Goal: Task Accomplishment & Management: Manage account settings

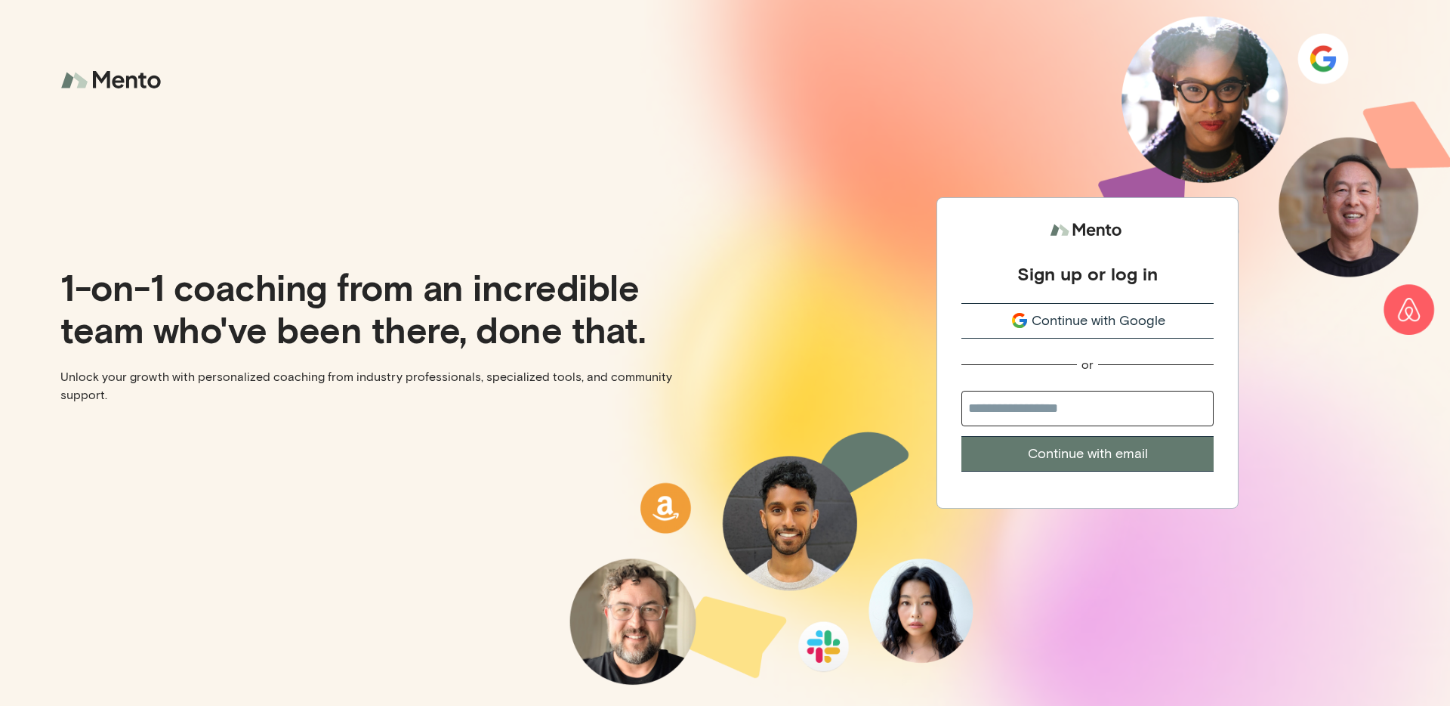
click at [1051, 307] on button "Continue with Google" at bounding box center [1088, 321] width 252 height 36
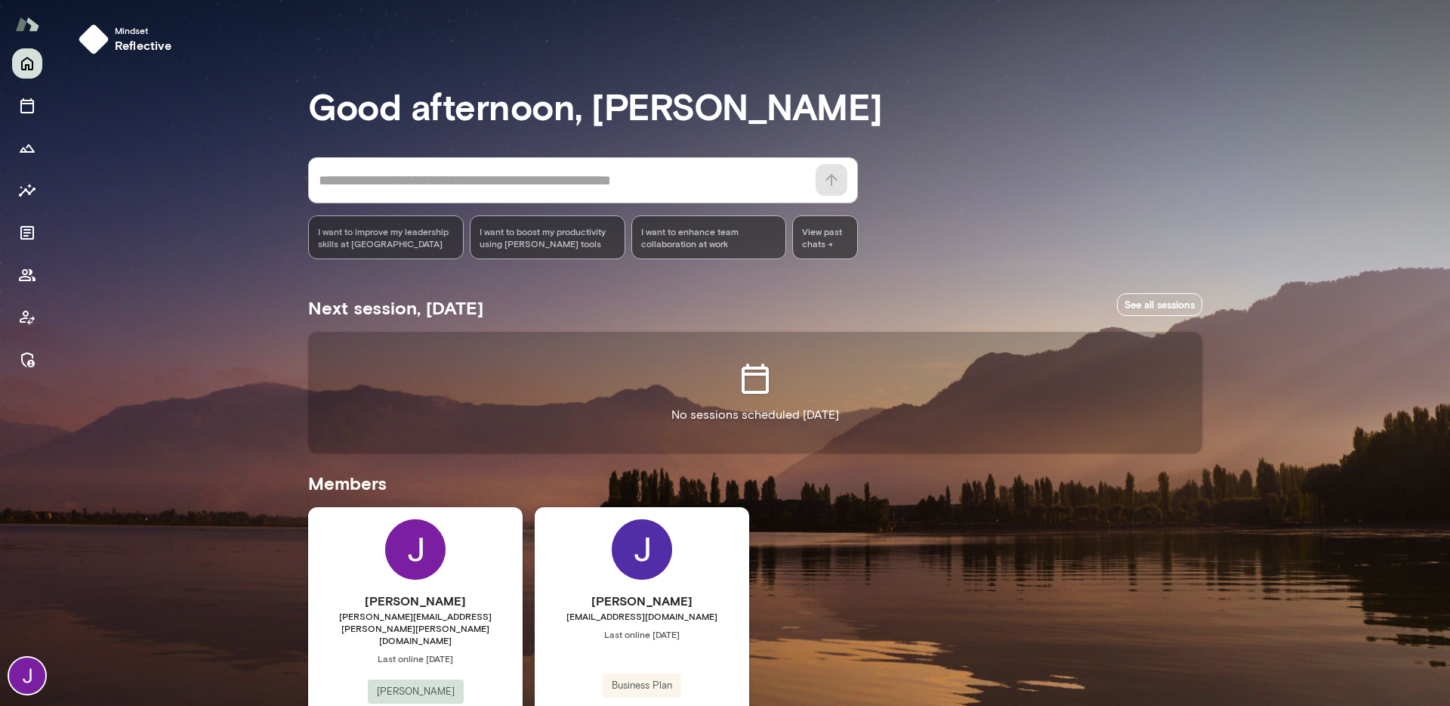
click at [32, 378] on div at bounding box center [27, 376] width 54 height 657
click at [34, 361] on icon "Manage" at bounding box center [28, 359] width 14 height 15
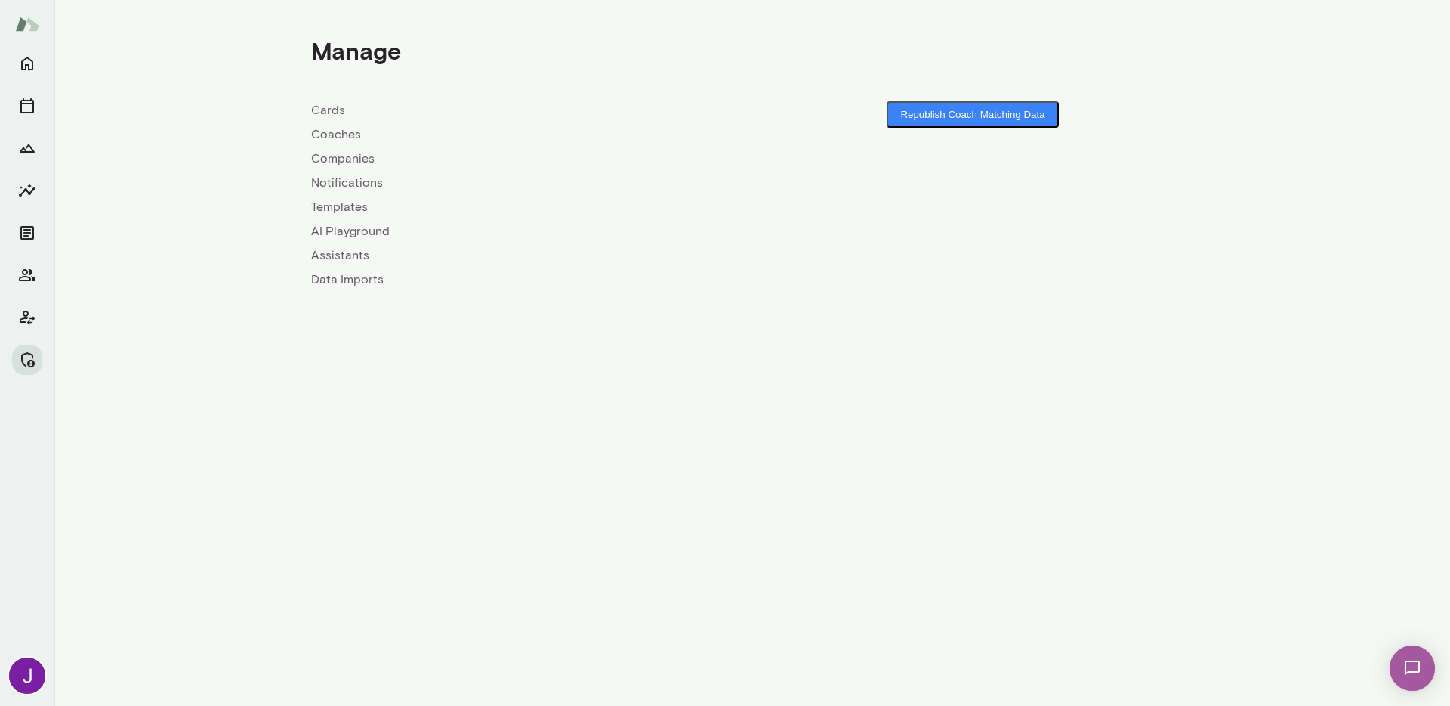
click at [322, 137] on link "Coaches" at bounding box center [531, 134] width 441 height 18
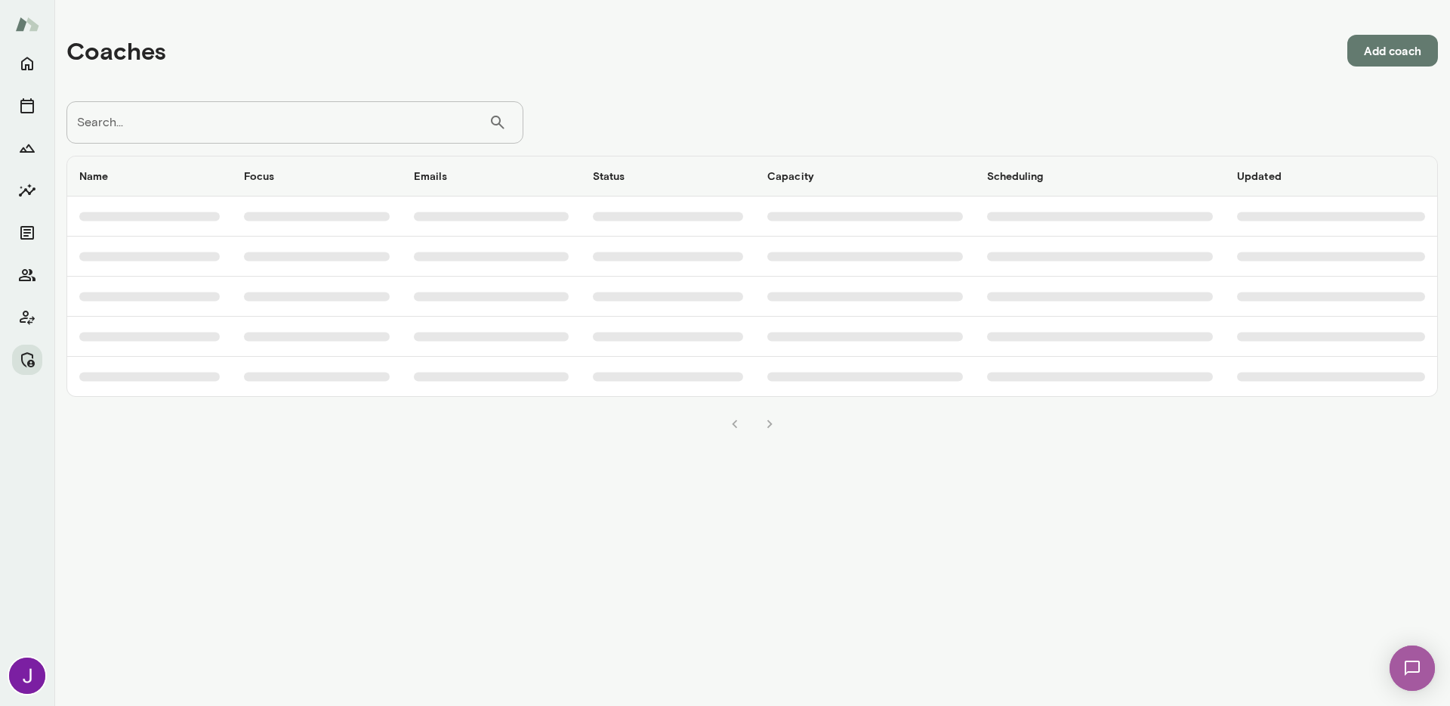
click at [341, 111] on input "Search..." at bounding box center [277, 122] width 422 height 42
type input "******"
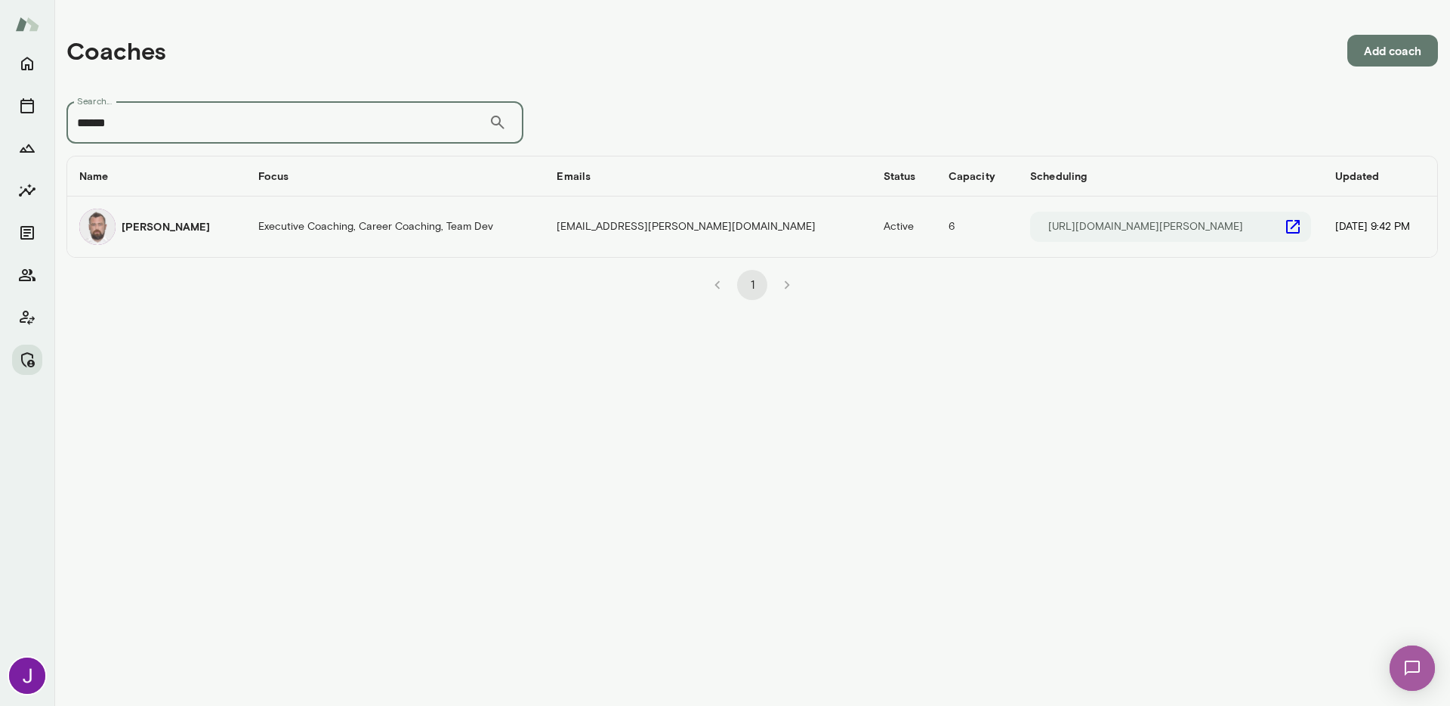
click at [158, 238] on div "[PERSON_NAME]" at bounding box center [156, 226] width 155 height 36
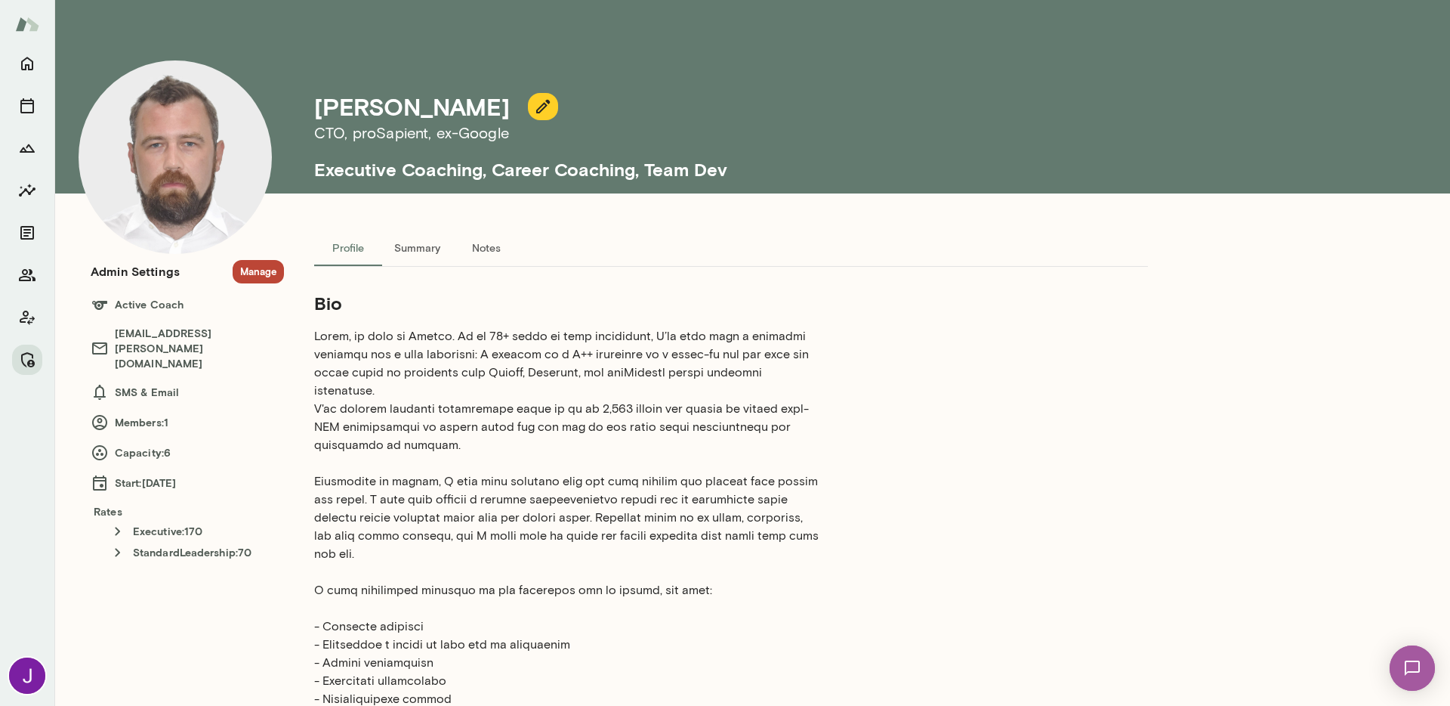
click at [270, 275] on button "Manage" at bounding box center [258, 271] width 51 height 23
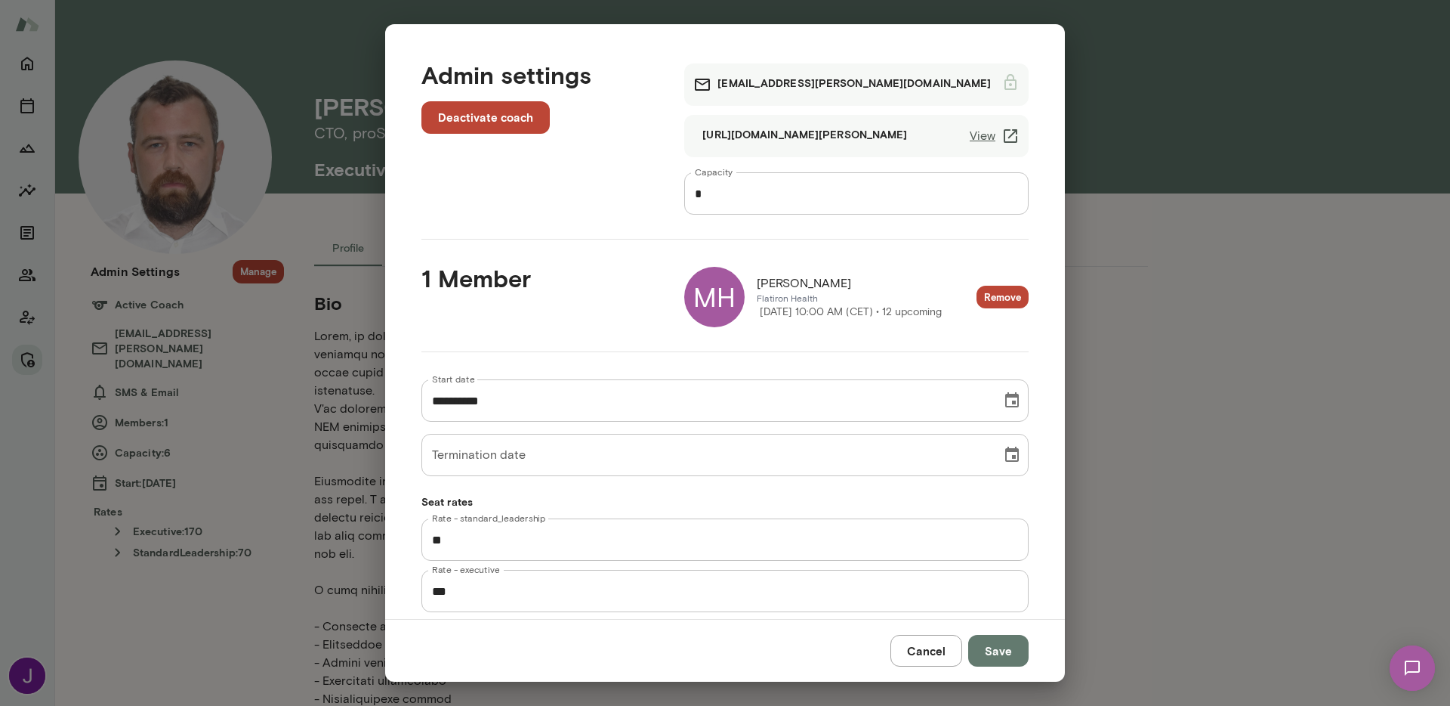
scroll to position [29, 0]
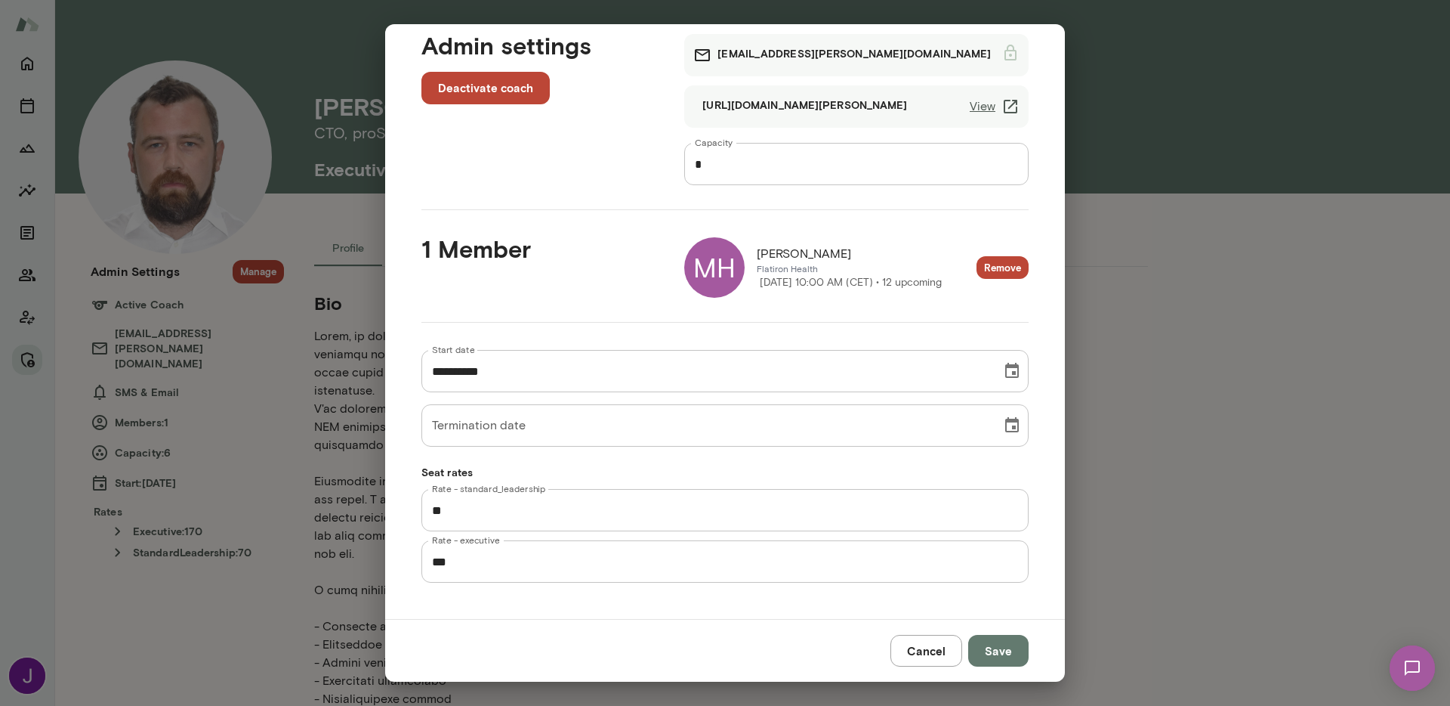
click at [790, 275] on p "Monday, October 20 10:00 AM (CET) • 12 upcoming" at bounding box center [849, 282] width 185 height 15
click at [702, 265] on div "MH" at bounding box center [714, 267] width 60 height 60
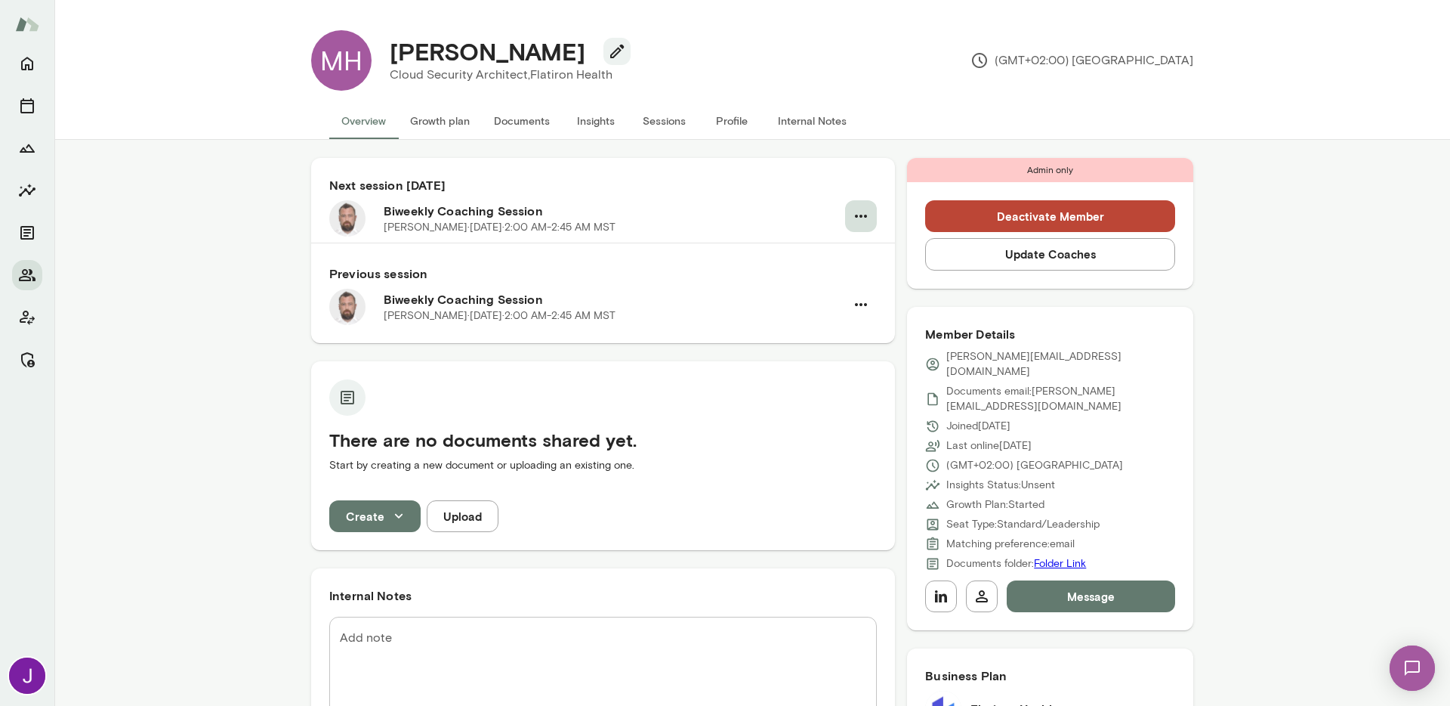
click at [861, 225] on button "button" at bounding box center [861, 216] width 32 height 32
click at [823, 278] on span "Cancel" at bounding box center [793, 279] width 144 height 18
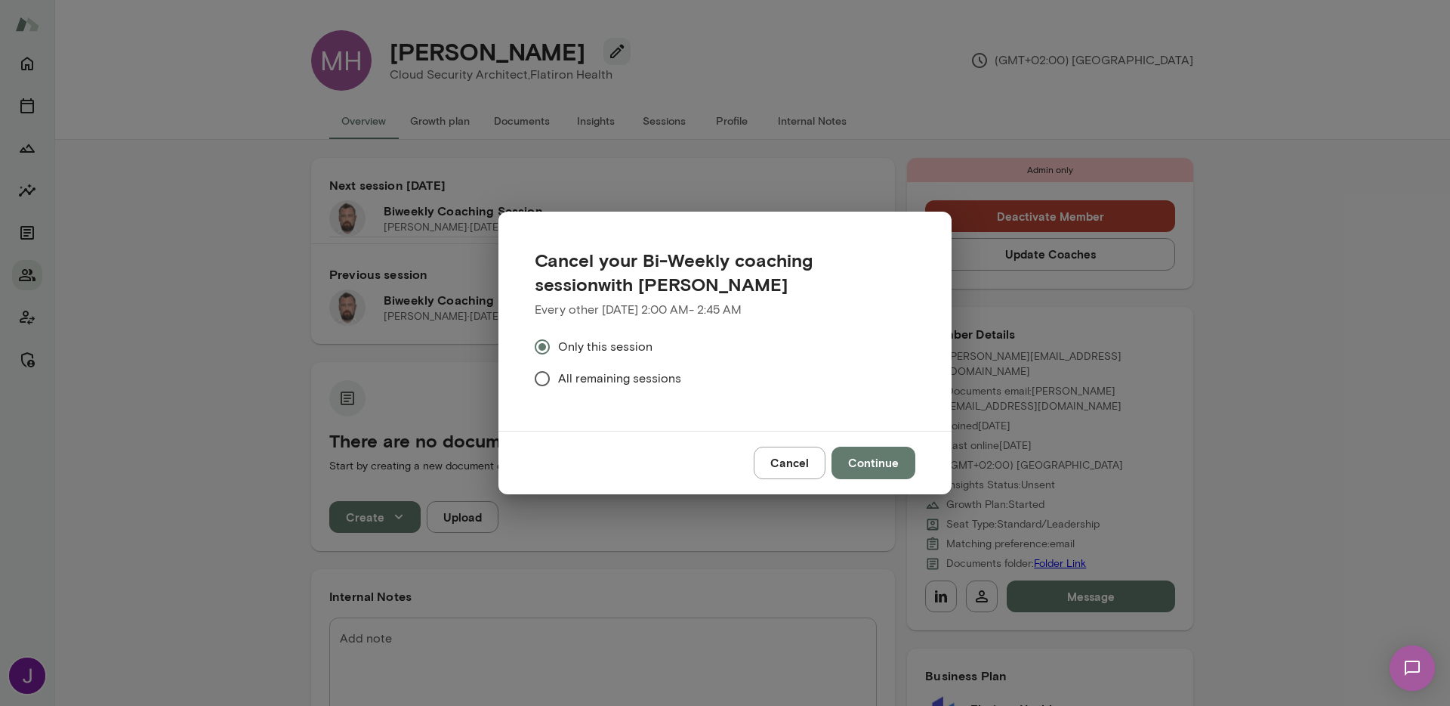
click at [630, 375] on span "All remaining sessions" at bounding box center [619, 378] width 123 height 18
drag, startPoint x: 669, startPoint y: 381, endPoint x: 778, endPoint y: 432, distance: 120.3
click at [669, 381] on span "All remaining sessions" at bounding box center [619, 378] width 123 height 18
click at [868, 460] on button "Continue" at bounding box center [874, 462] width 84 height 32
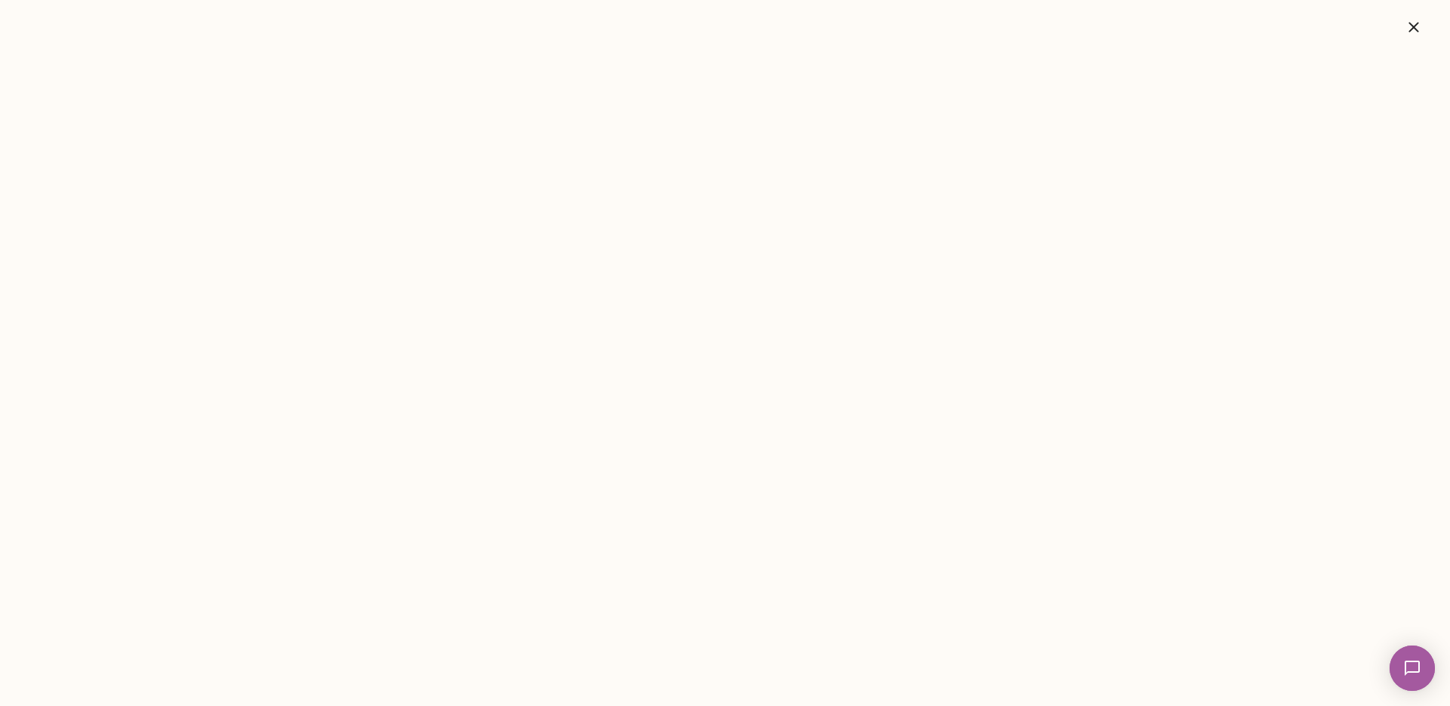
click at [1416, 30] on icon "button" at bounding box center [1414, 27] width 18 height 18
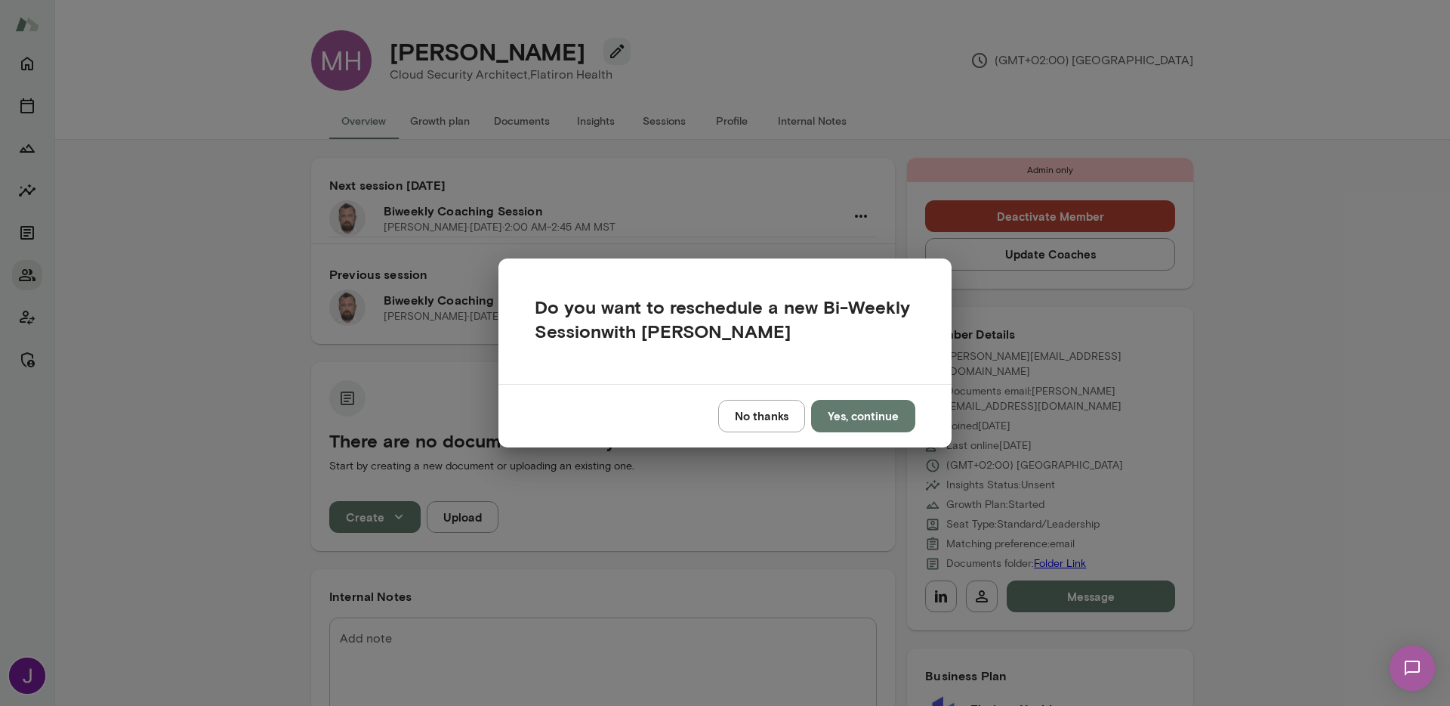
drag, startPoint x: 780, startPoint y: 418, endPoint x: 789, endPoint y: 407, distance: 13.9
click at [780, 417] on button "No thanks" at bounding box center [761, 416] width 87 height 32
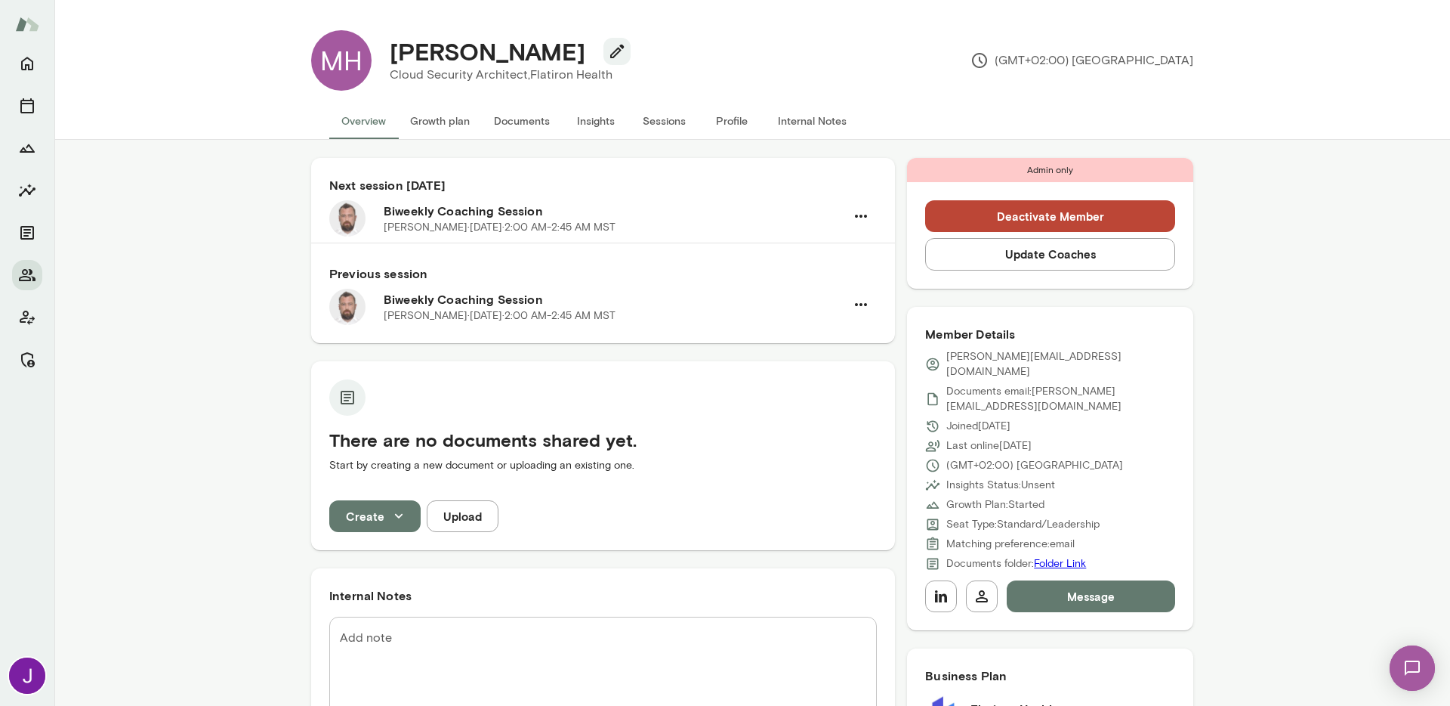
click at [1018, 217] on button "Deactivate Member" at bounding box center [1050, 216] width 250 height 32
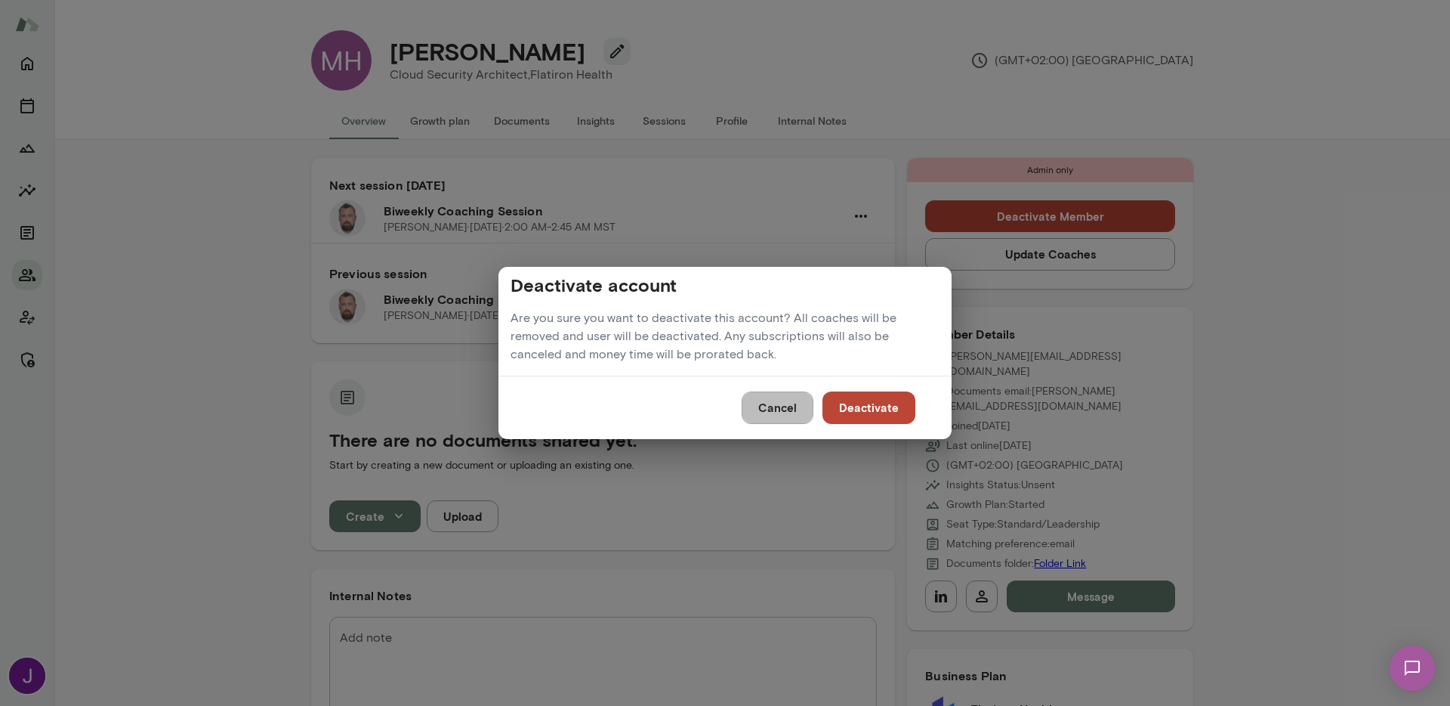
click at [794, 409] on button "Cancel" at bounding box center [778, 407] width 72 height 32
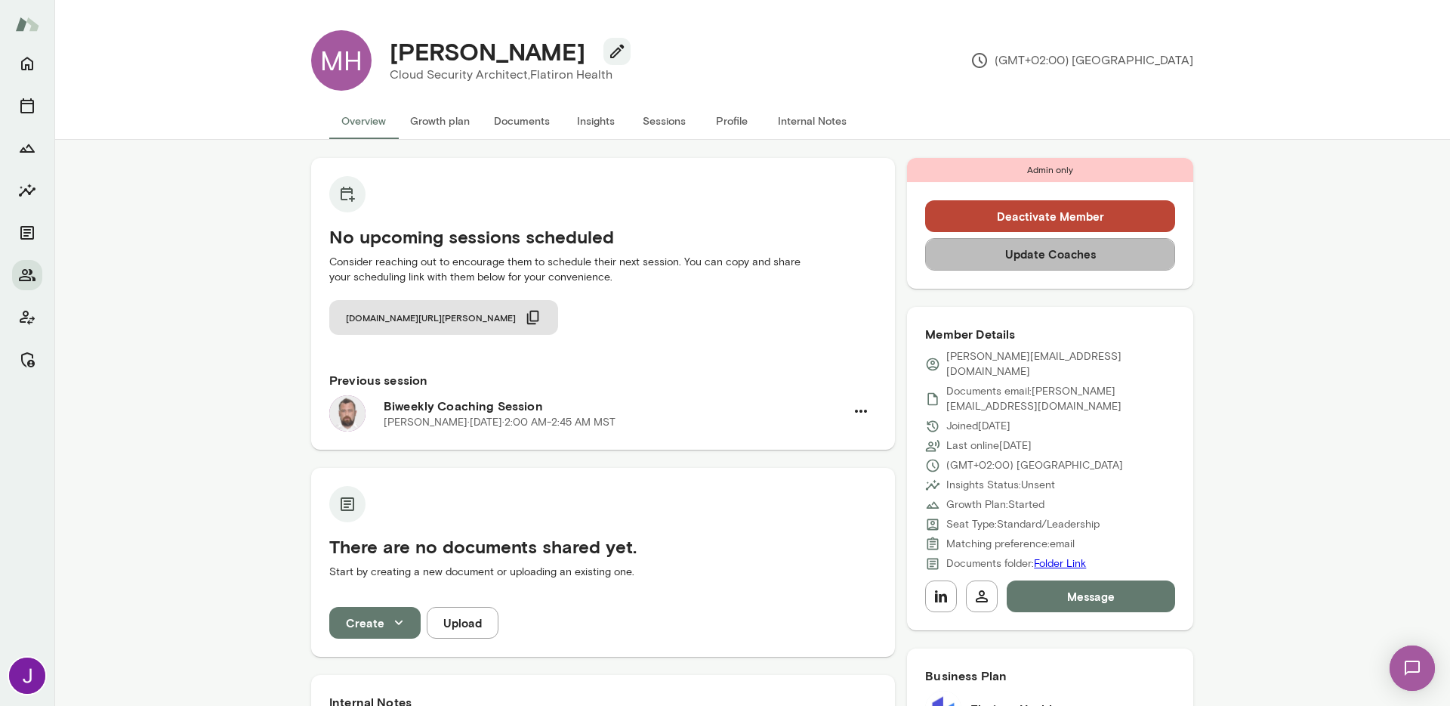
click at [1102, 263] on button "Update Coaches" at bounding box center [1050, 254] width 250 height 32
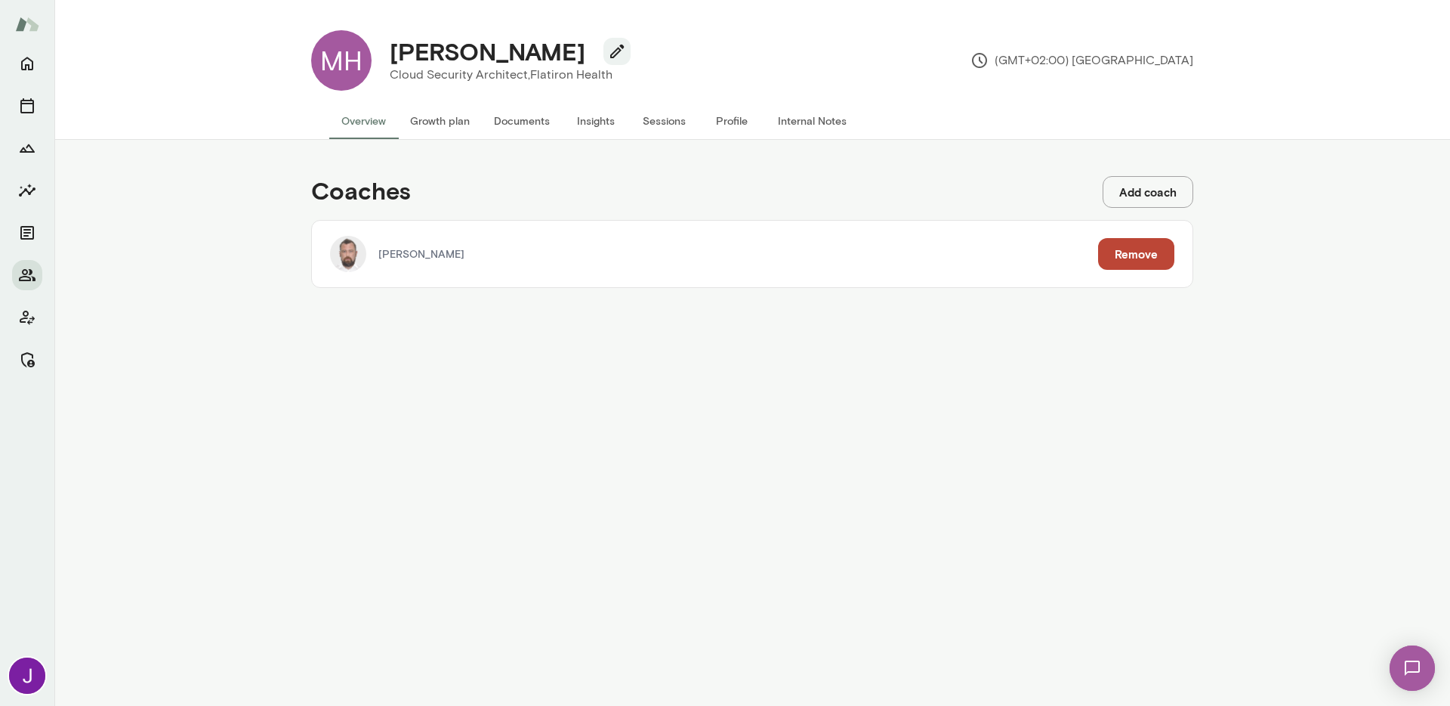
click at [1134, 258] on button "Remove" at bounding box center [1136, 254] width 76 height 32
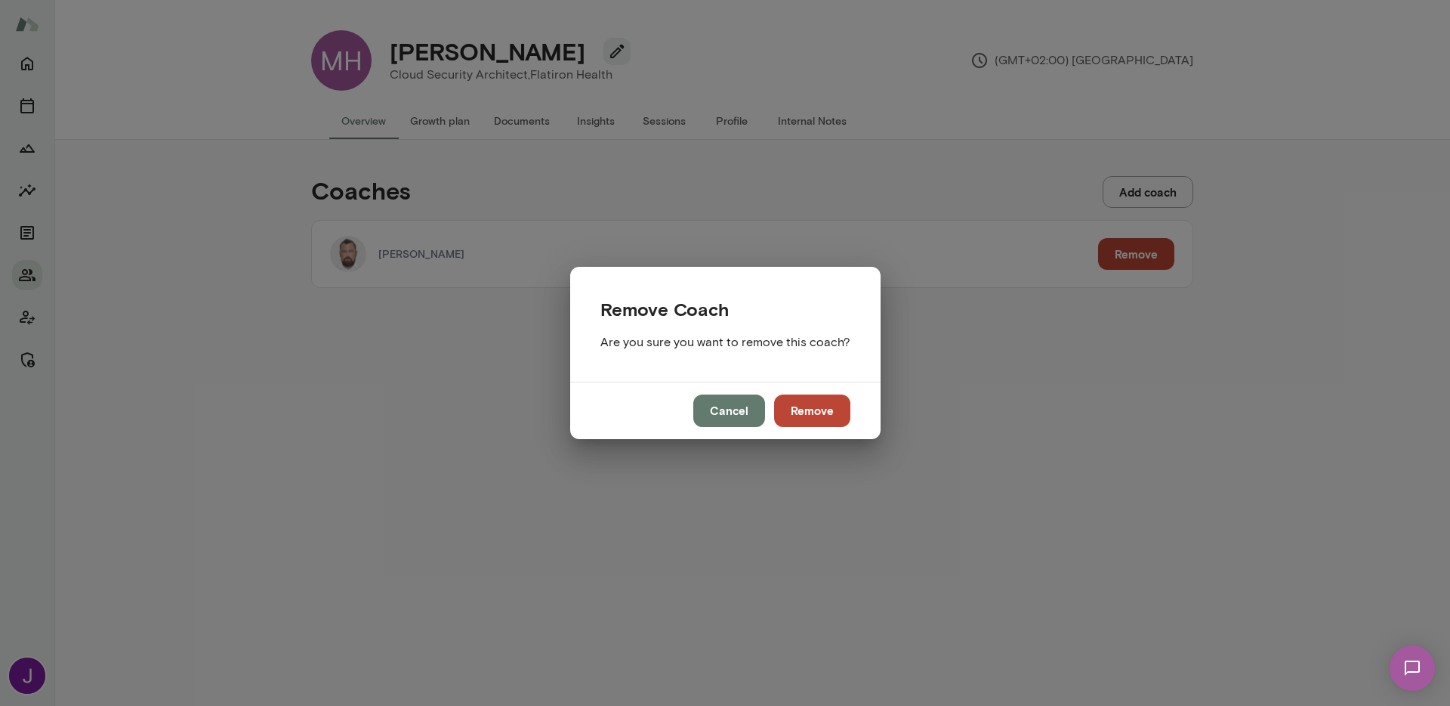
click at [833, 415] on button "Remove" at bounding box center [812, 410] width 76 height 32
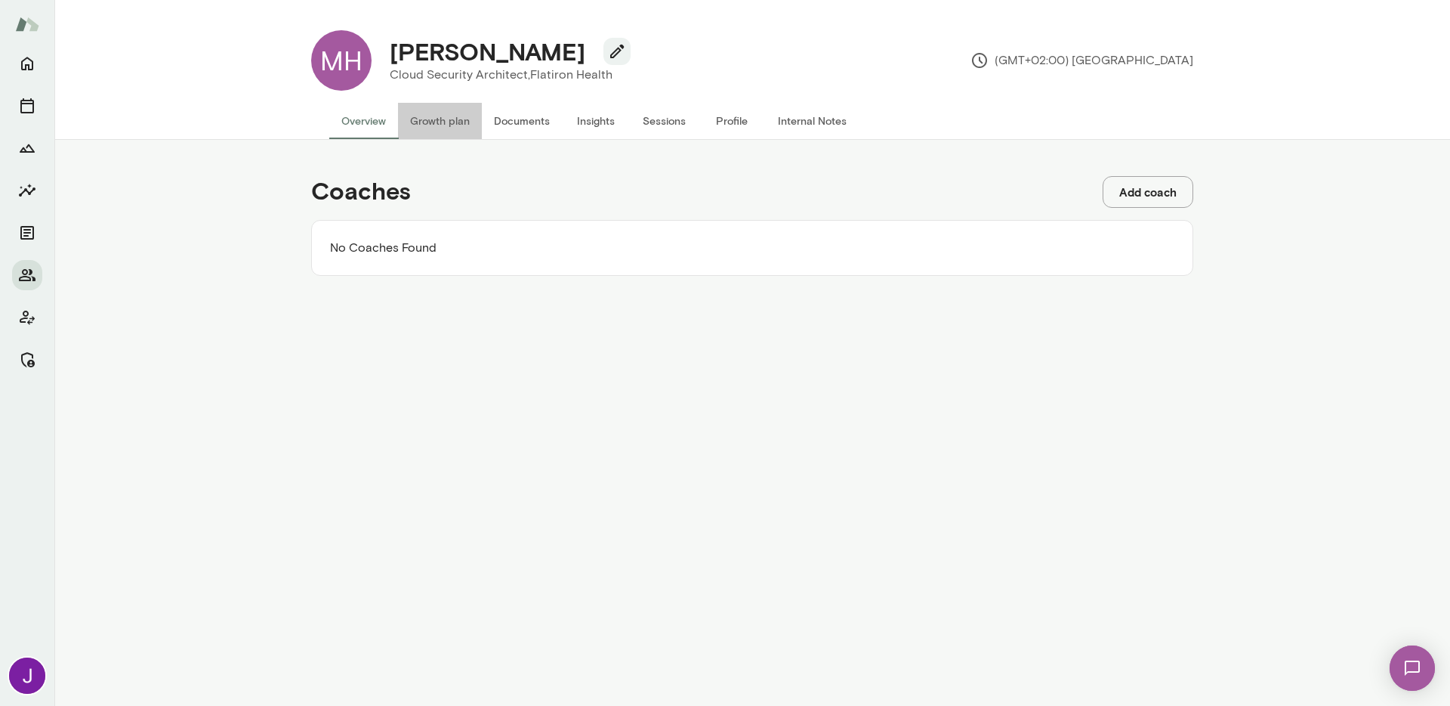
click at [421, 120] on button "Growth plan" at bounding box center [440, 121] width 84 height 36
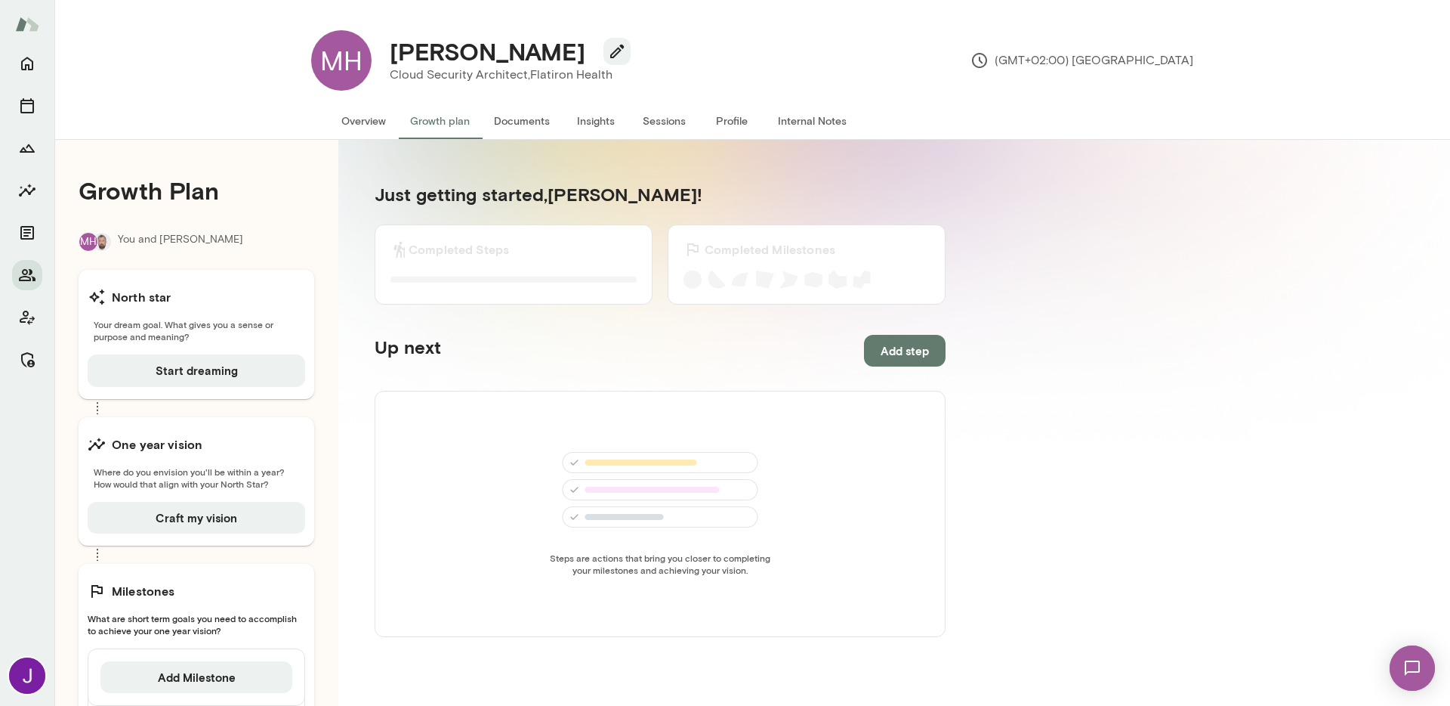
click at [366, 126] on button "Overview" at bounding box center [363, 121] width 69 height 36
